Goal: Entertainment & Leisure: Consume media (video, audio)

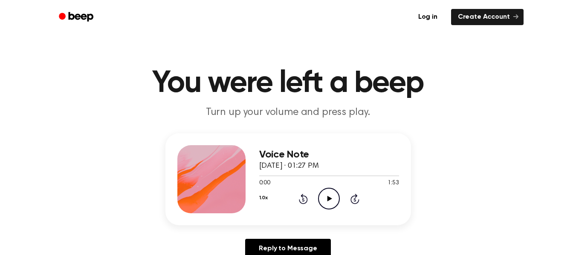
click at [332, 192] on icon "Play Audio" at bounding box center [329, 199] width 22 height 22
click at [451, 195] on div "Voice Note [DATE] · 01:27 PM 0:07 1:53 Your browser does not support the [objec…" at bounding box center [287, 199] width 555 height 132
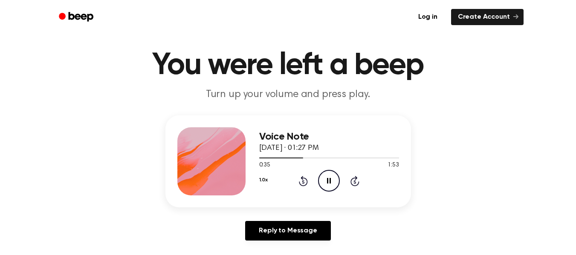
scroll to position [18, 0]
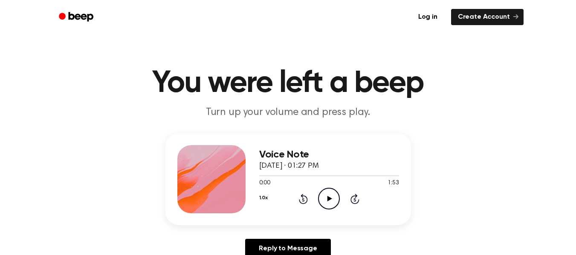
click at [334, 191] on icon "Play Audio" at bounding box center [329, 199] width 22 height 22
click at [319, 176] on div at bounding box center [329, 176] width 140 height 1
drag, startPoint x: 253, startPoint y: 176, endPoint x: 282, endPoint y: 179, distance: 28.7
click at [282, 179] on div "0:49 1:53 Your browser does not support the [object Object] element." at bounding box center [329, 180] width 140 height 16
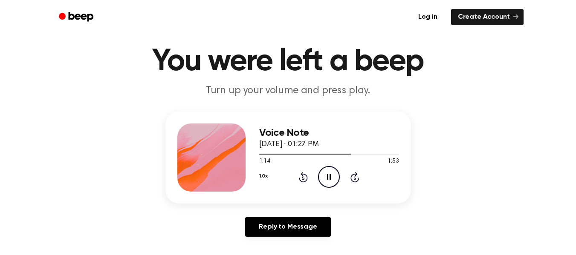
click at [303, 179] on icon at bounding box center [303, 177] width 2 height 3
